Goal: Information Seeking & Learning: Learn about a topic

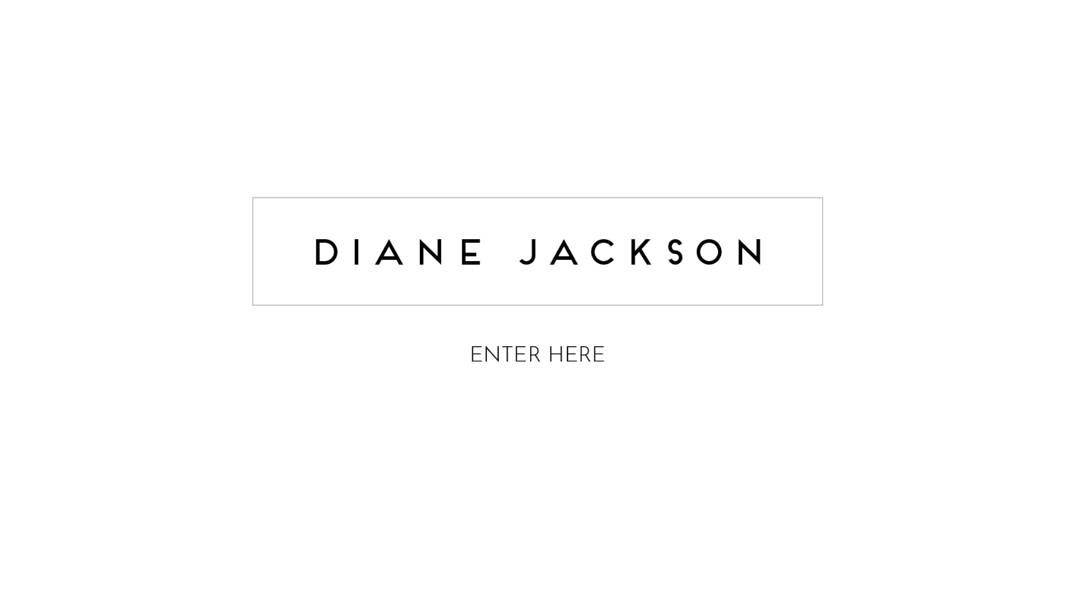
click at [560, 340] on img at bounding box center [537, 283] width 585 height 233
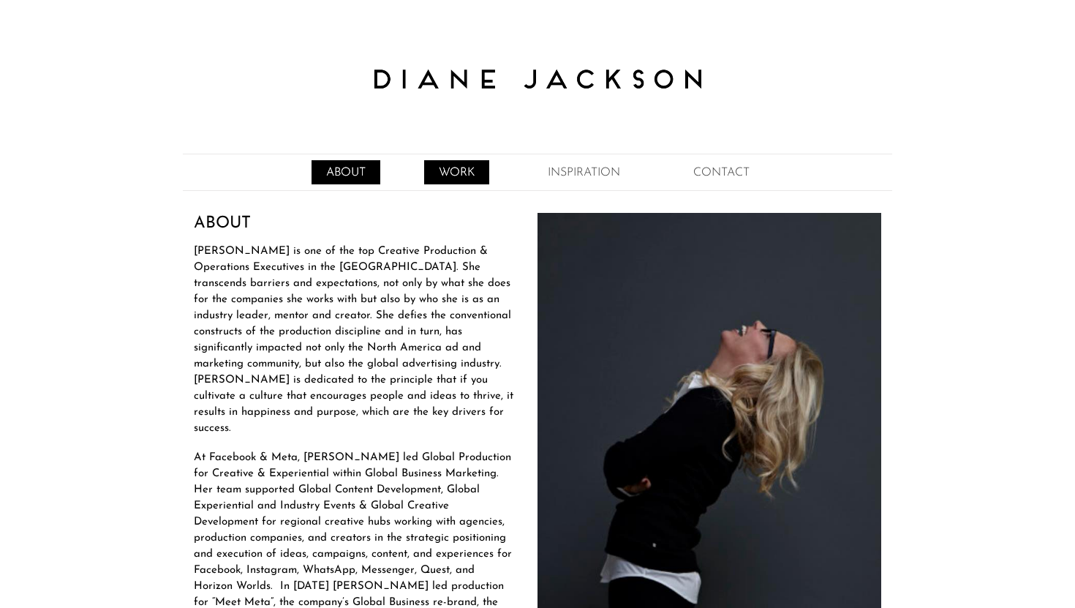
click at [451, 178] on link "WORK" at bounding box center [456, 172] width 65 height 24
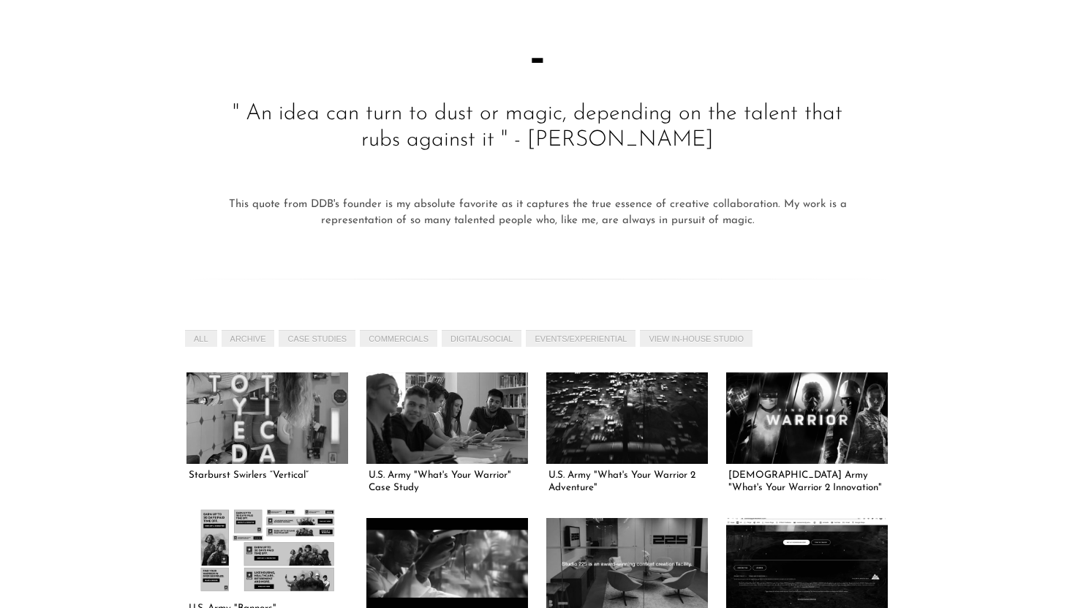
scroll to position [309, 0]
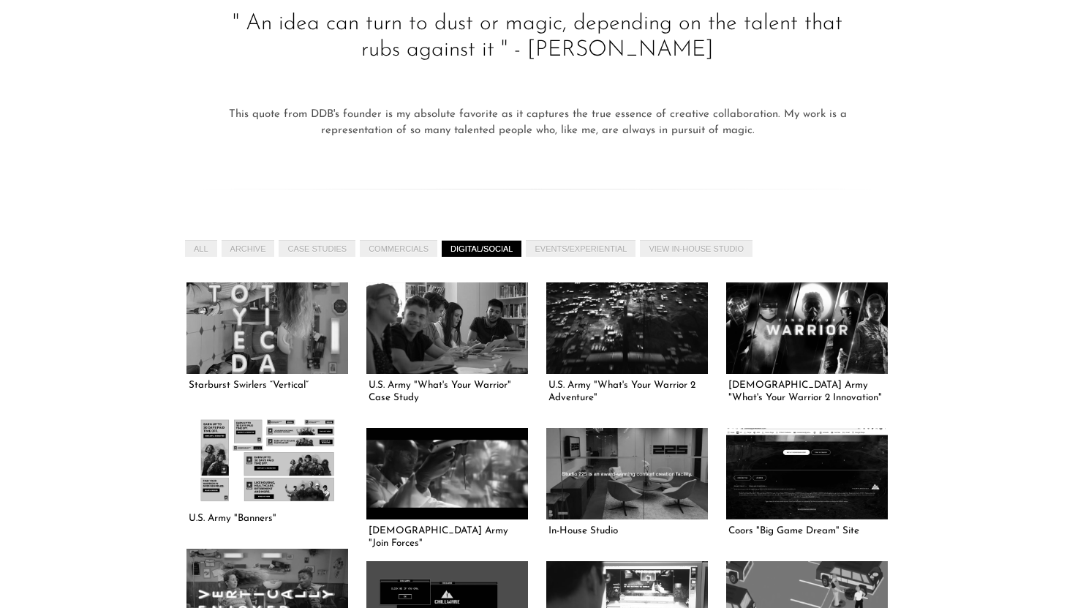
click at [491, 249] on link "DIGITAL/SOCIAL" at bounding box center [482, 248] width 80 height 17
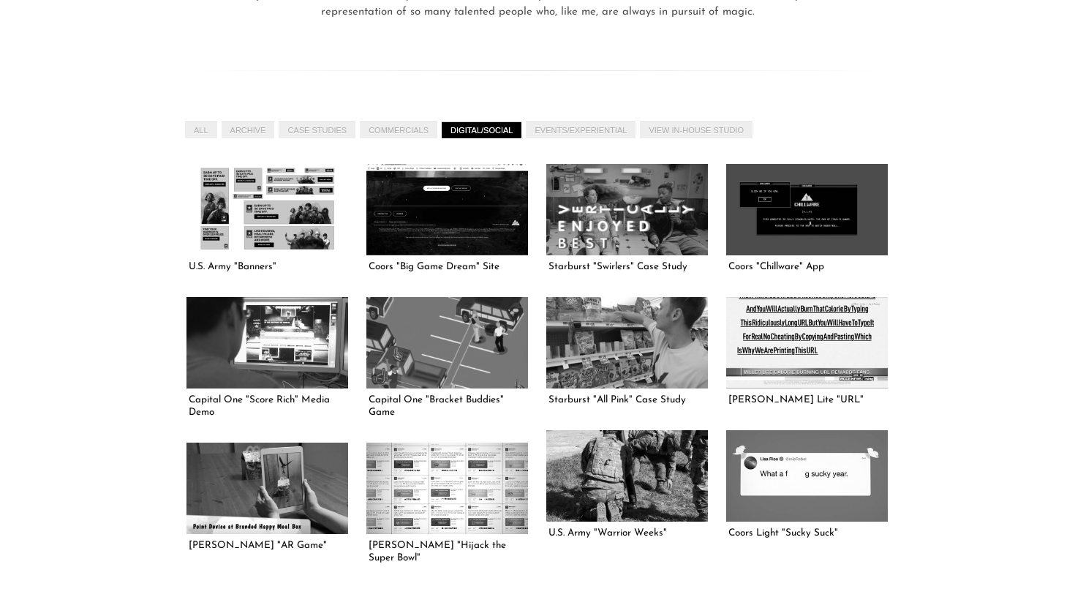
scroll to position [432, 0]
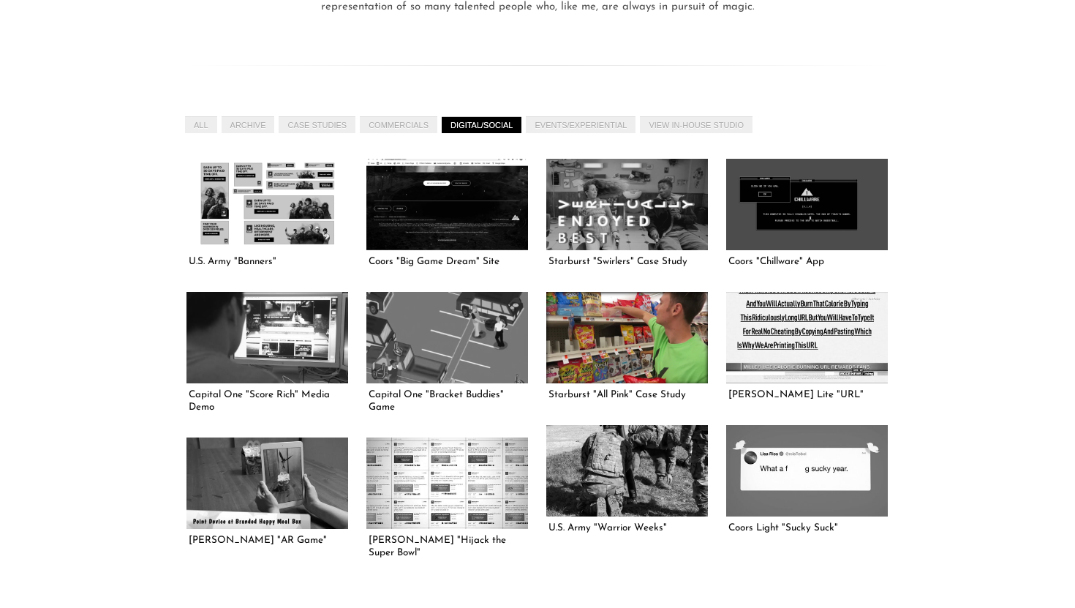
click at [616, 339] on link at bounding box center [627, 337] width 162 height 91
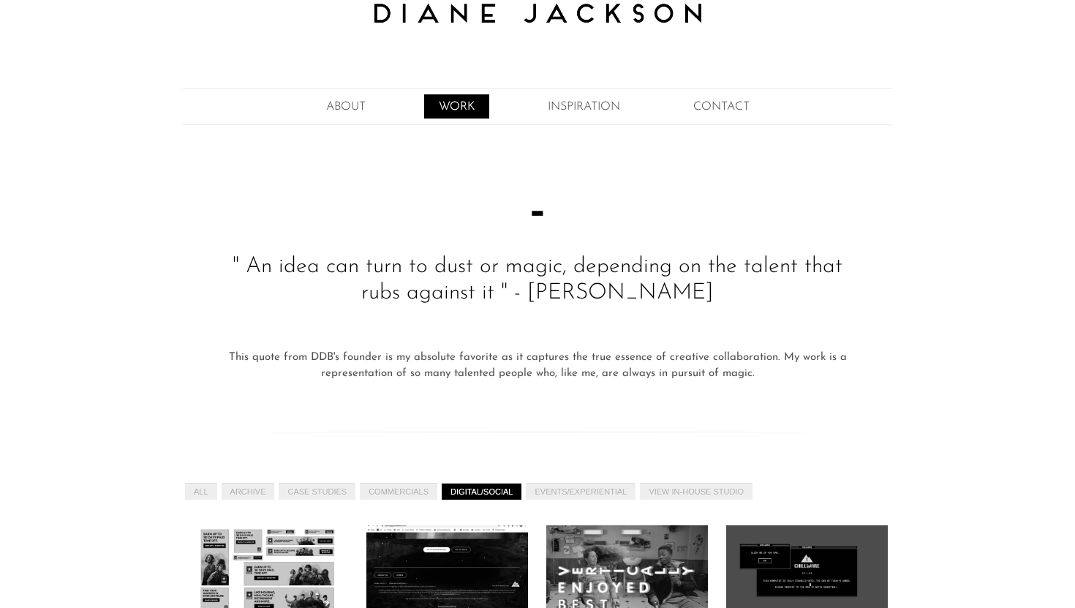
scroll to position [0, 0]
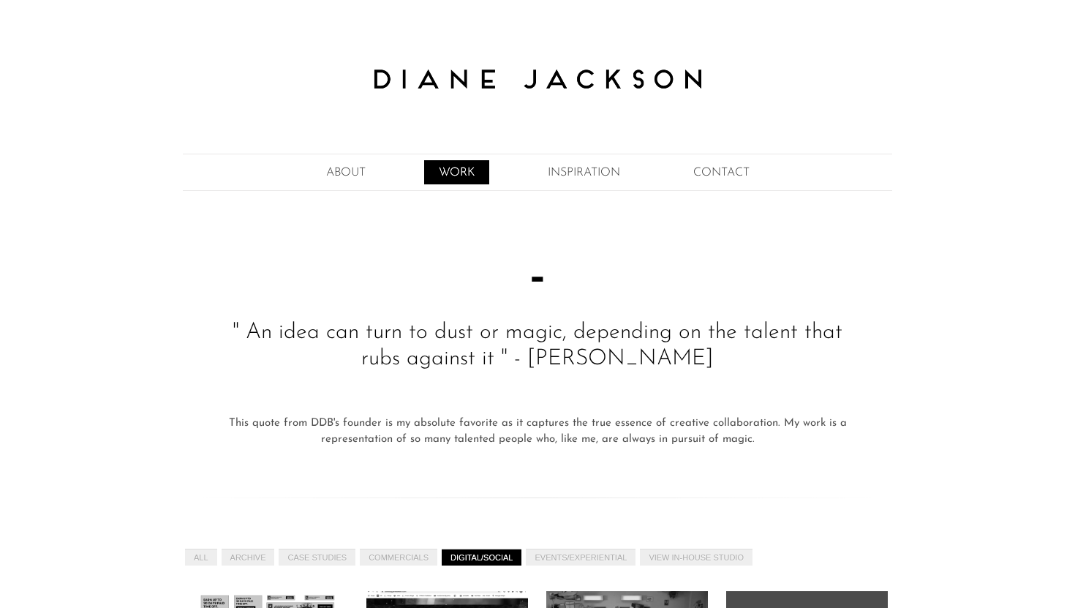
click at [461, 173] on link "WORK" at bounding box center [456, 172] width 65 height 24
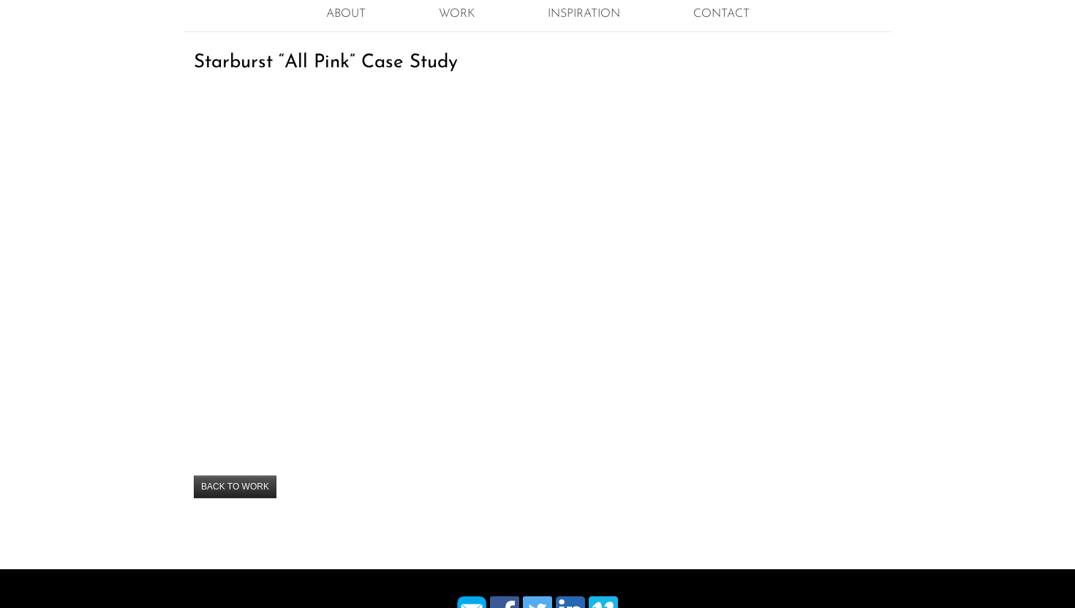
scroll to position [179, 0]
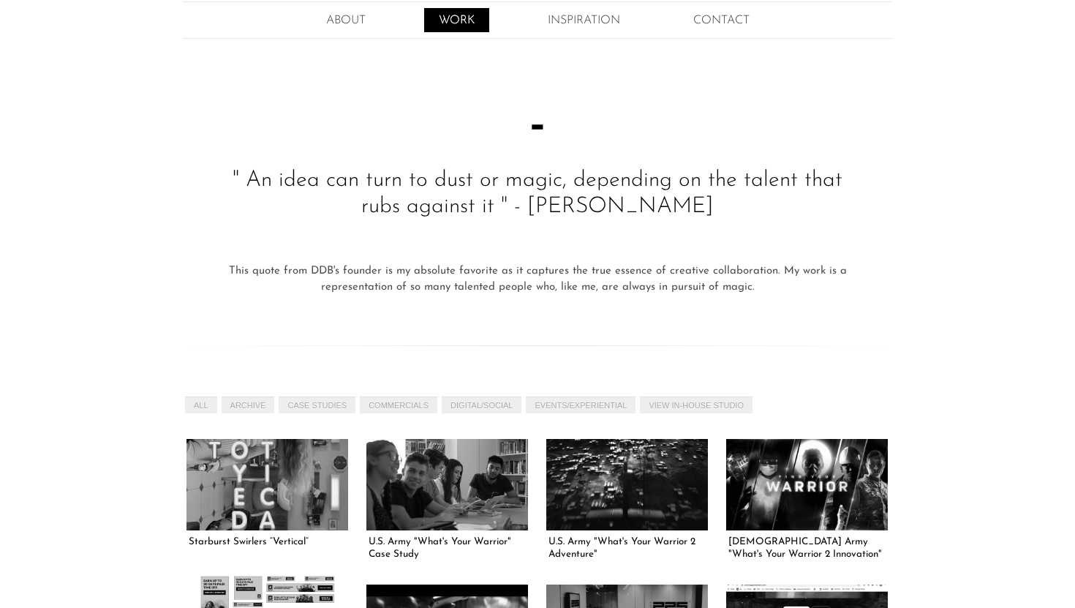
scroll to position [170, 0]
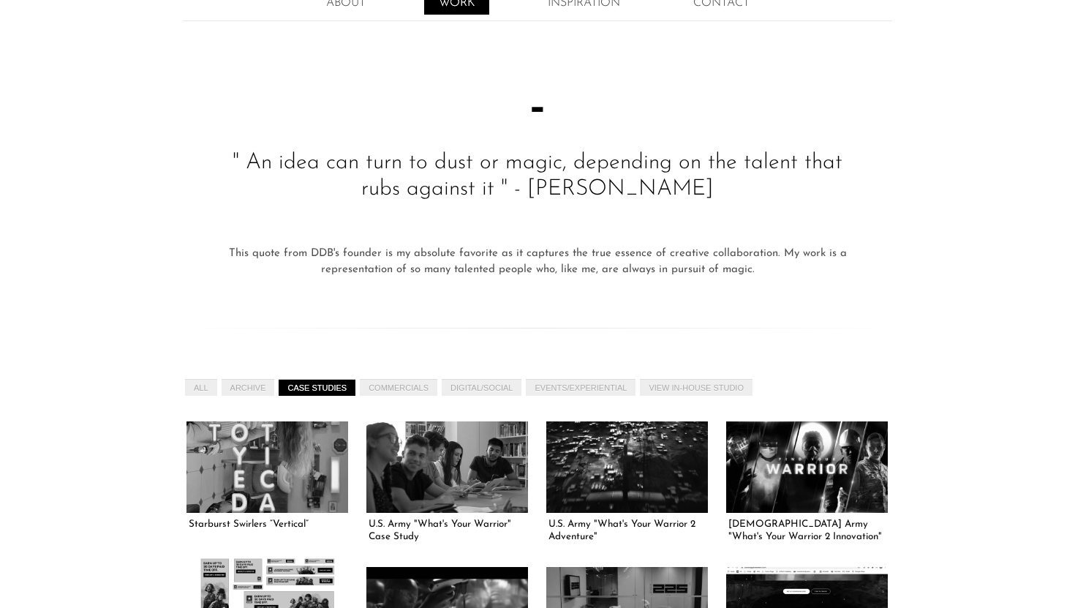
click at [340, 383] on link "CASE STUDIES" at bounding box center [317, 387] width 77 height 17
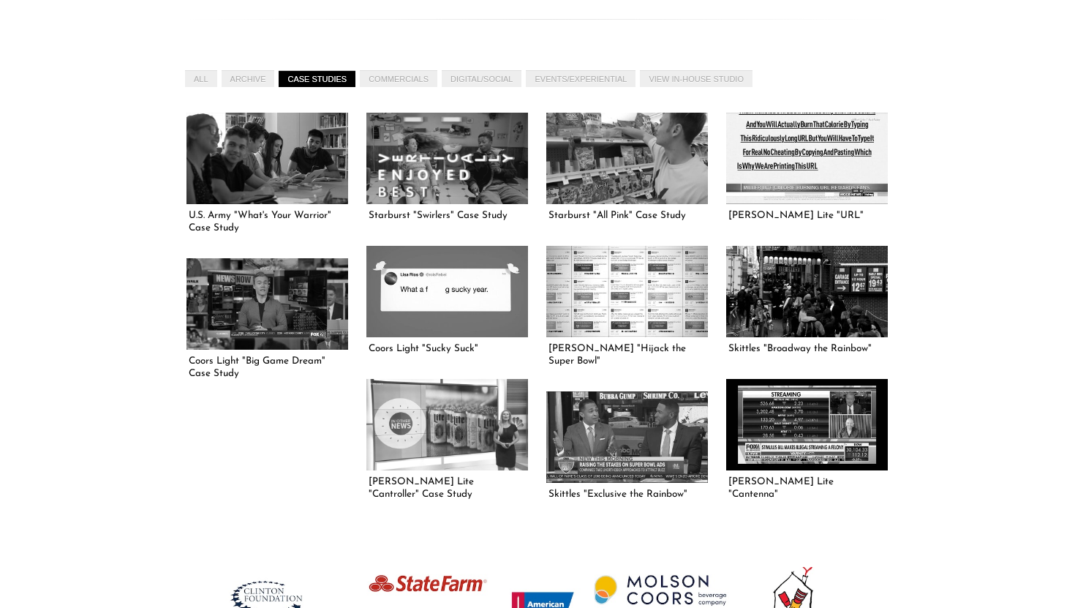
scroll to position [496, 0]
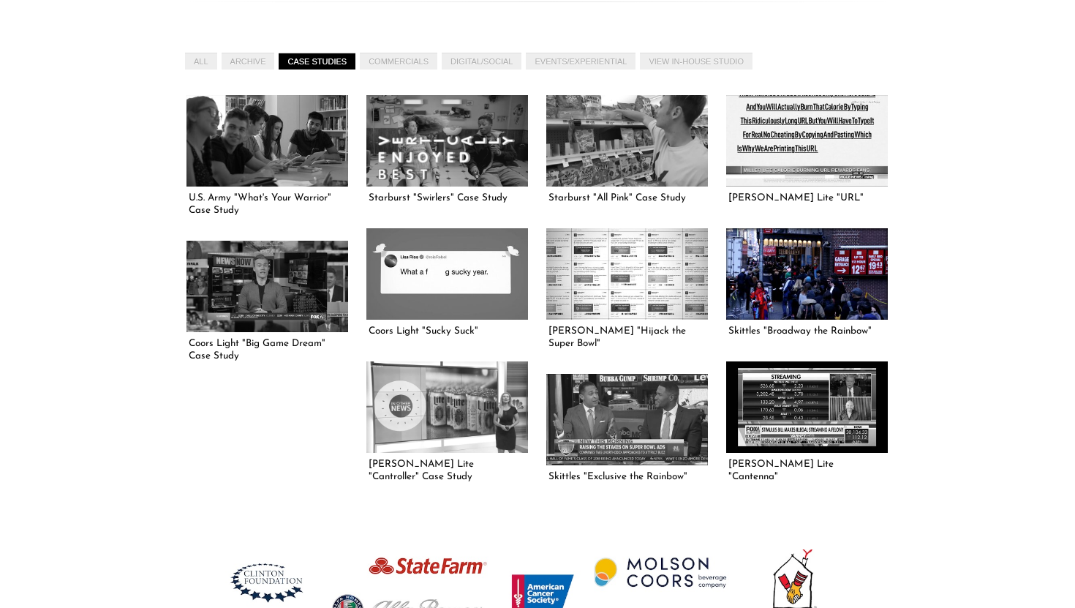
click at [851, 284] on link at bounding box center [807, 273] width 162 height 91
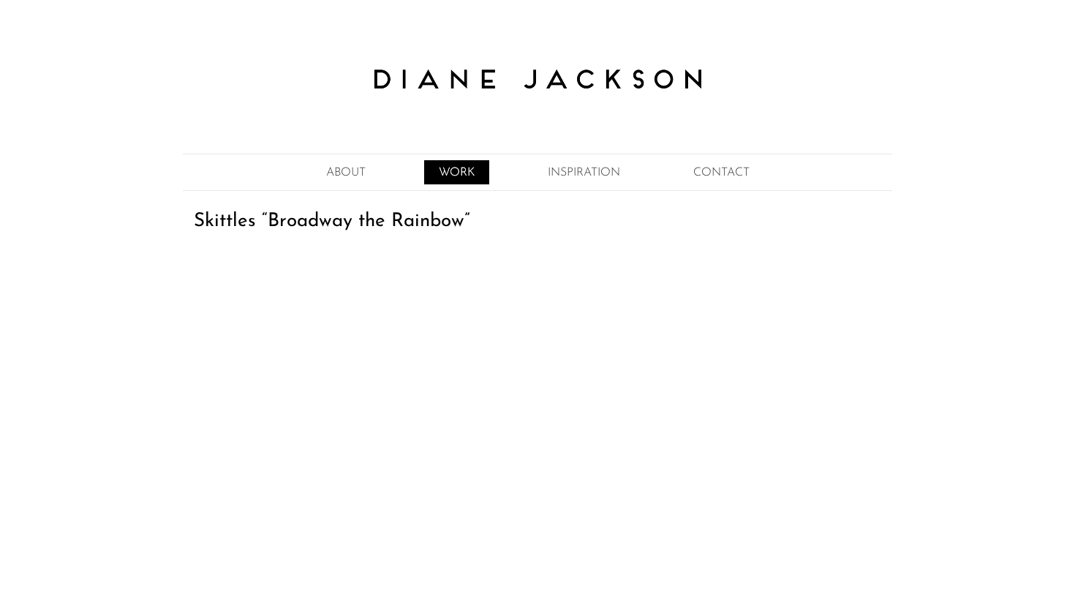
click at [466, 175] on link "WORK" at bounding box center [456, 172] width 65 height 24
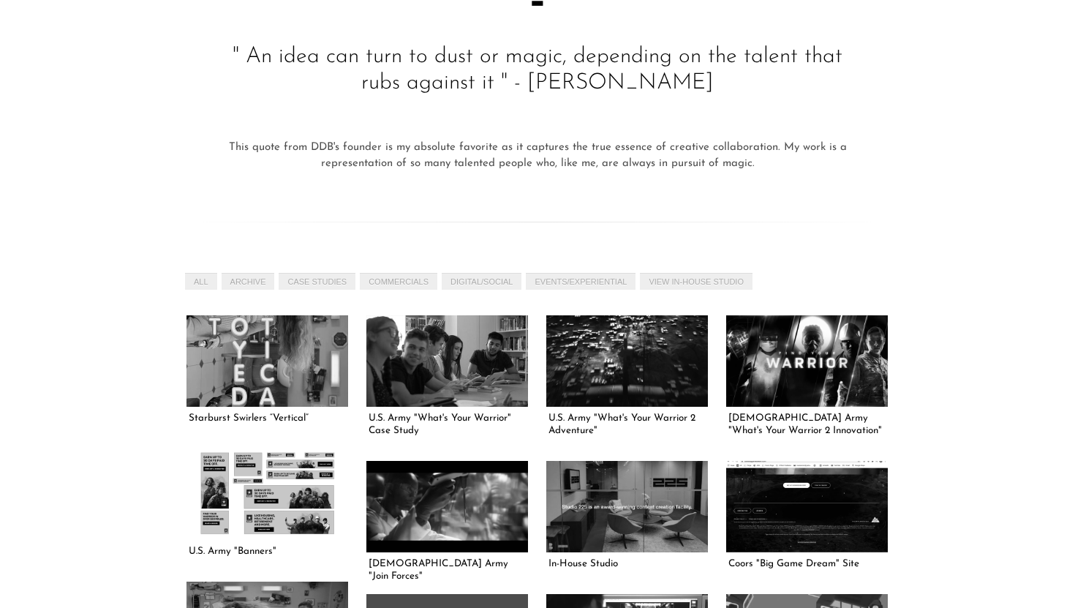
scroll to position [306, 0]
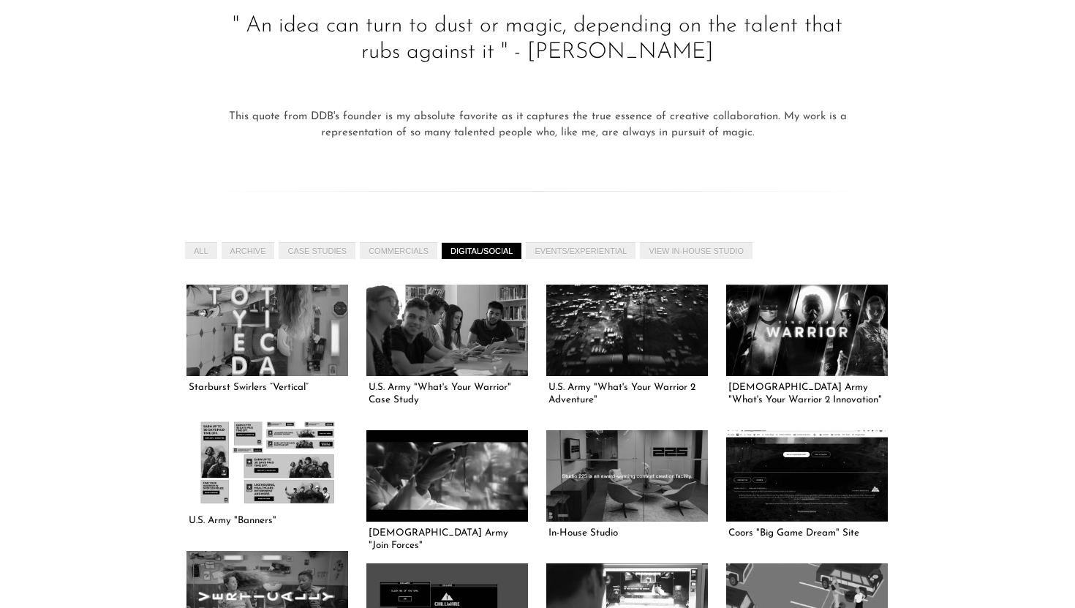
click at [479, 247] on link "DIGITAL/SOCIAL" at bounding box center [482, 250] width 80 height 17
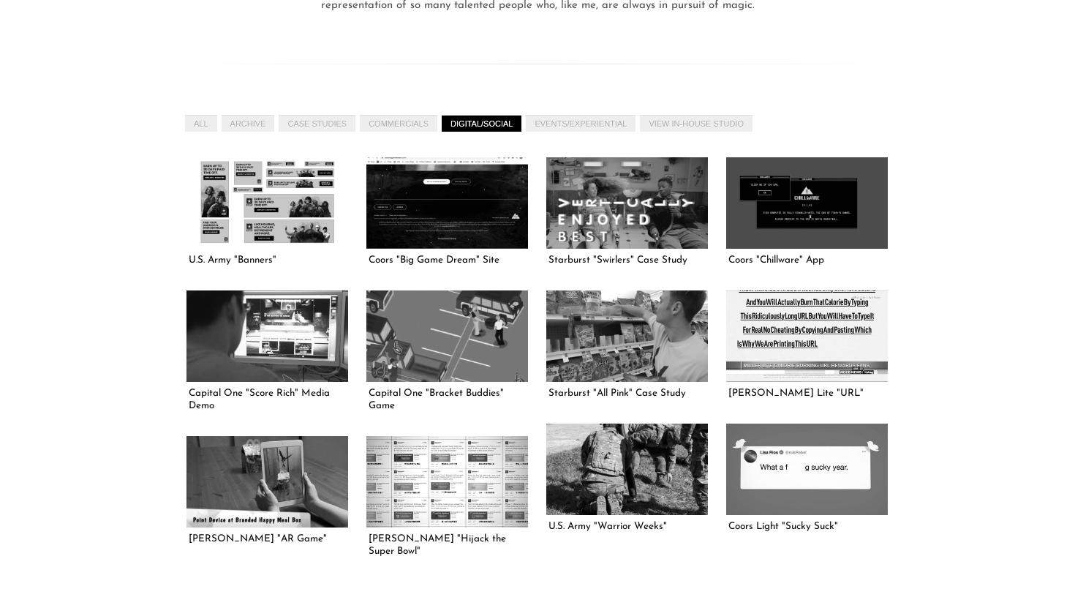
scroll to position [436, 0]
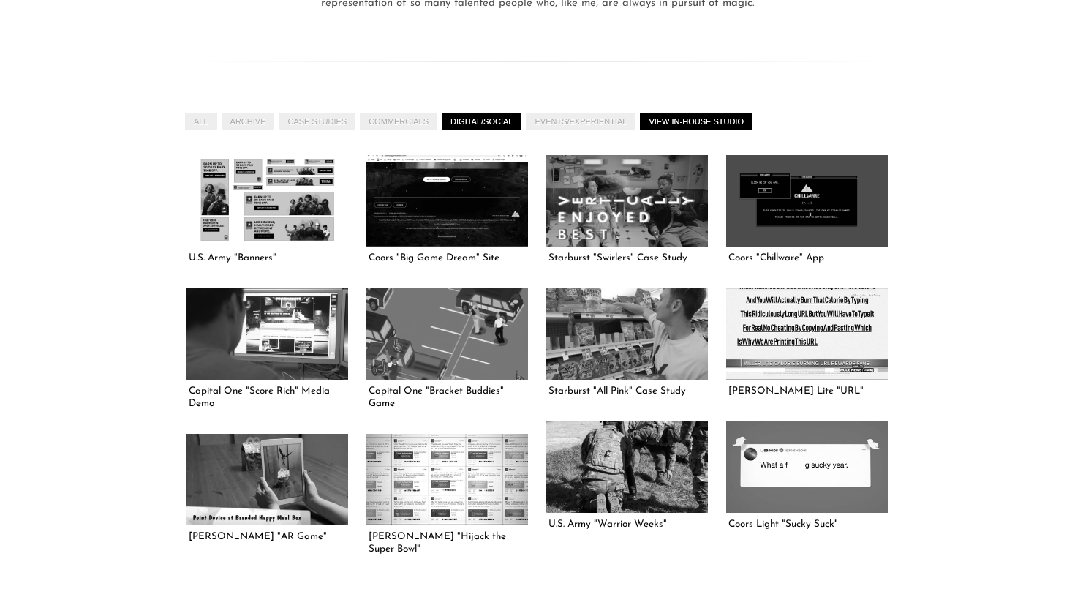
click at [675, 118] on link "View In-House Studio" at bounding box center [696, 121] width 113 height 17
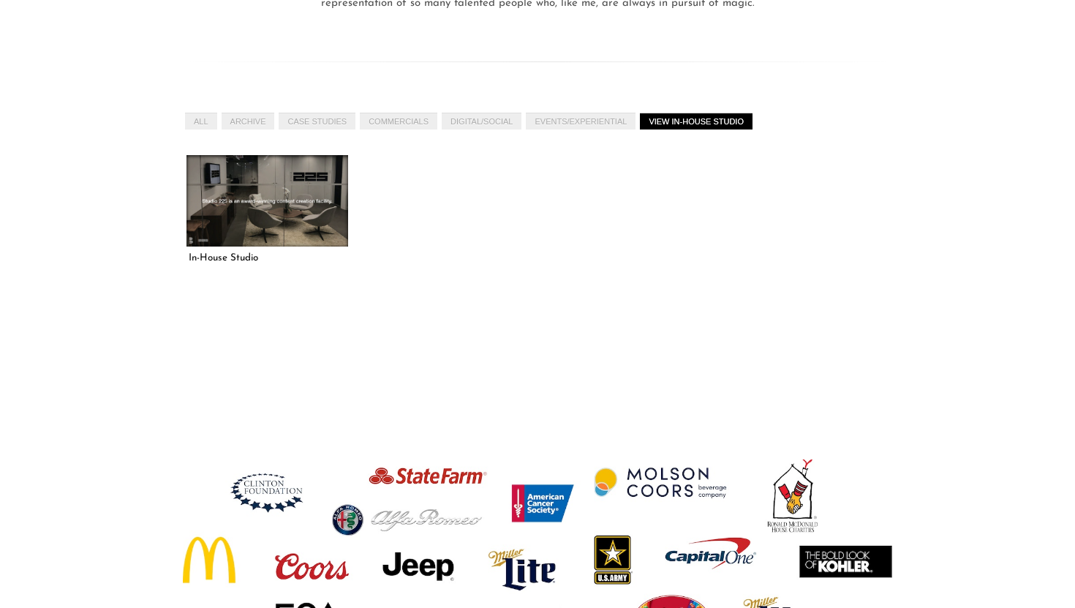
click at [303, 212] on link at bounding box center [267, 200] width 162 height 91
